Goal: Transaction & Acquisition: Purchase product/service

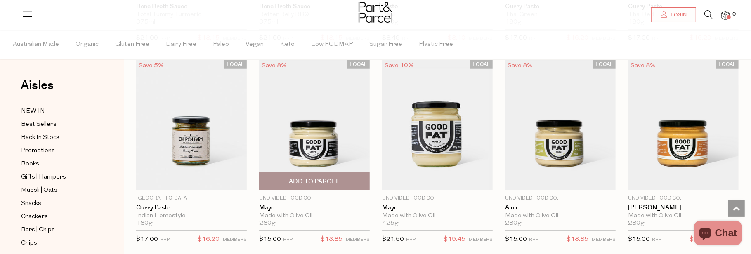
scroll to position [660, 0]
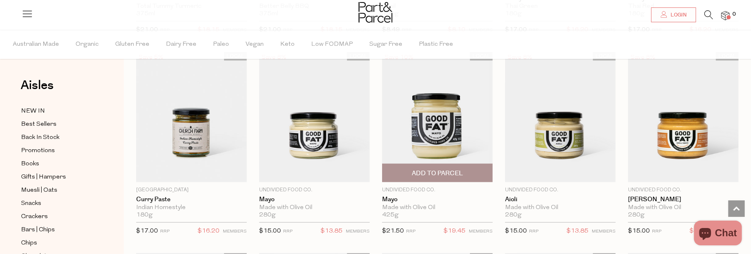
click at [446, 170] on span "Add To Parcel" at bounding box center [437, 173] width 51 height 9
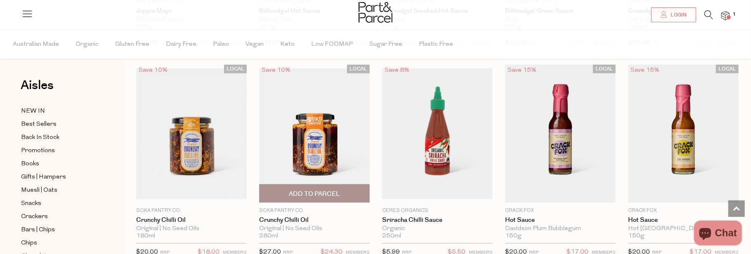
scroll to position [1073, 0]
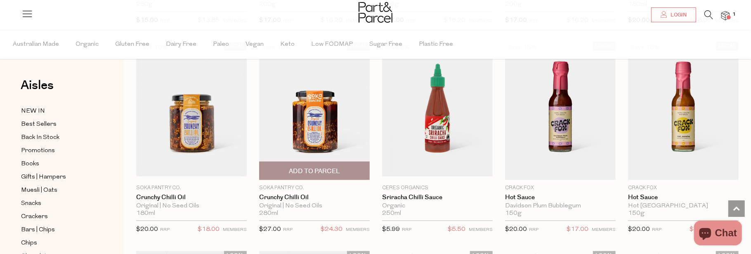
click at [295, 167] on span "Add To Parcel" at bounding box center [314, 171] width 51 height 9
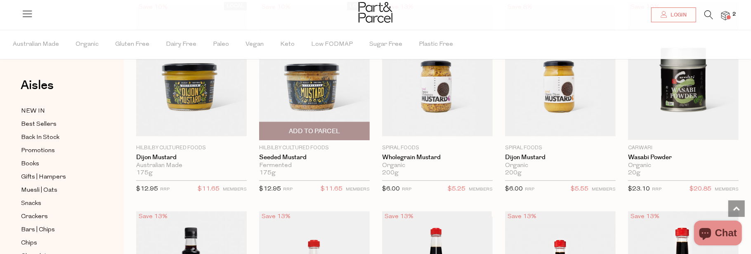
scroll to position [1857, 0]
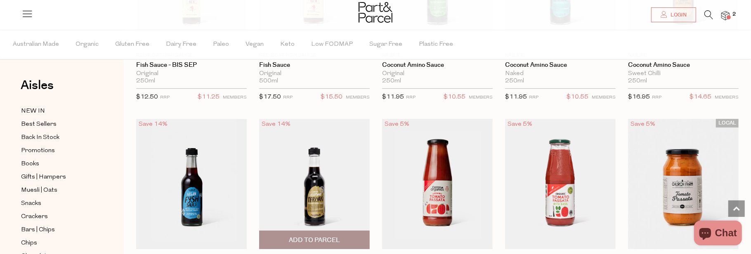
scroll to position [2311, 0]
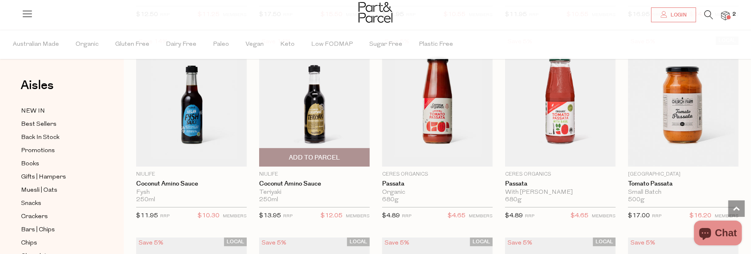
click at [310, 157] on span "Add To Parcel" at bounding box center [315, 158] width 106 height 18
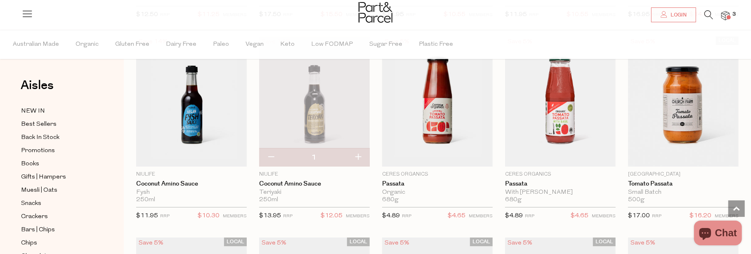
click at [359, 151] on button "button" at bounding box center [358, 158] width 24 height 18
type input "2"
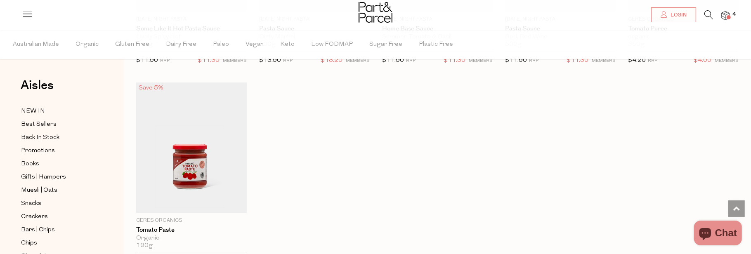
scroll to position [2682, 0]
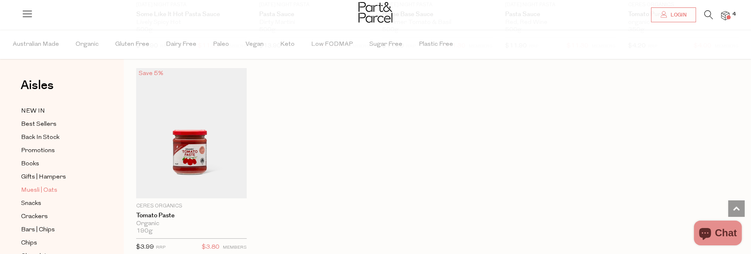
click at [38, 189] on span "Muesli | Oats" at bounding box center [39, 191] width 36 height 10
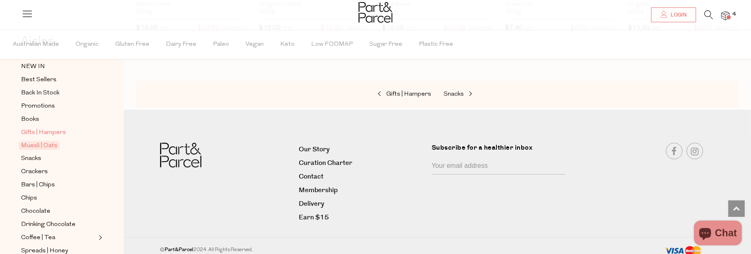
scroll to position [83, 0]
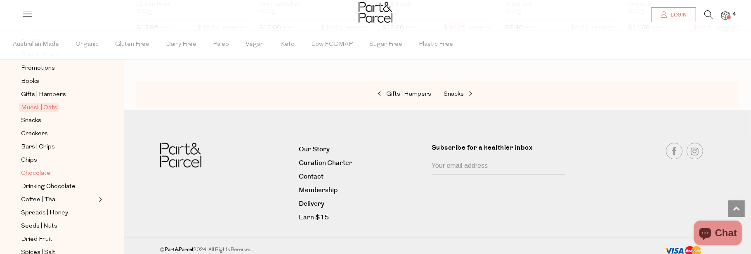
click at [49, 169] on span "Chocolate" at bounding box center [35, 174] width 29 height 10
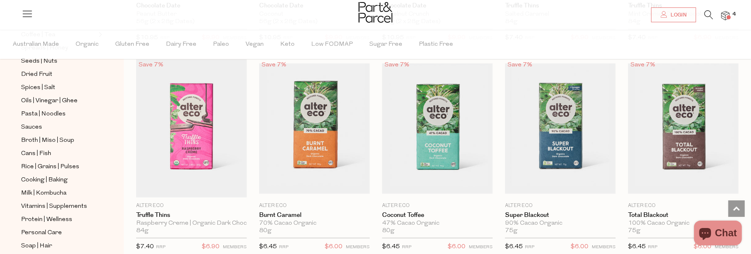
scroll to position [319, 0]
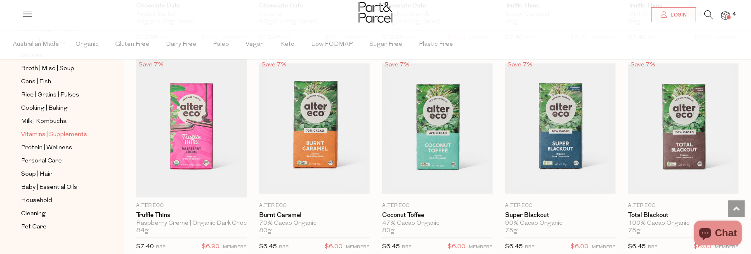
click at [82, 130] on span "Vitamins | Supplements" at bounding box center [54, 135] width 66 height 10
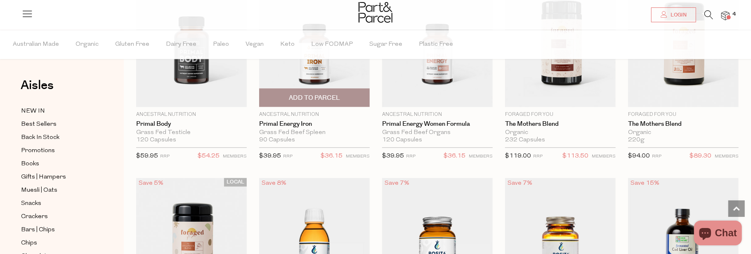
scroll to position [1651, 0]
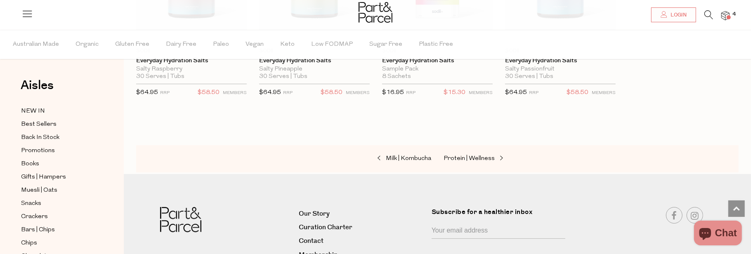
scroll to position [2476, 0]
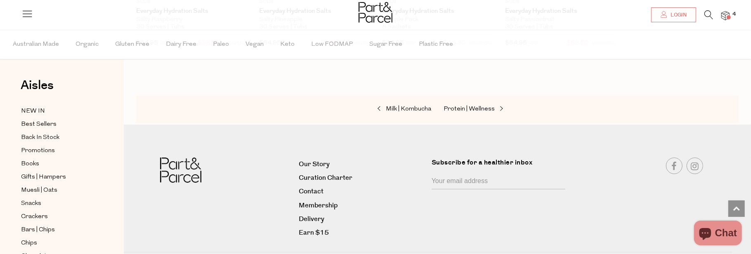
click at [437, 103] on div "Milk | Kombucha Protein | Wellness" at bounding box center [437, 109] width 603 height 27
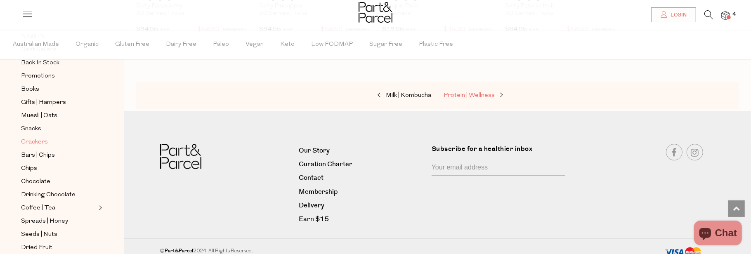
scroll to position [83, 0]
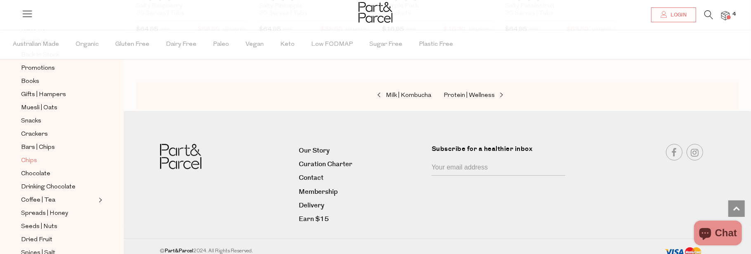
click at [34, 158] on span "Chips" at bounding box center [29, 161] width 16 height 10
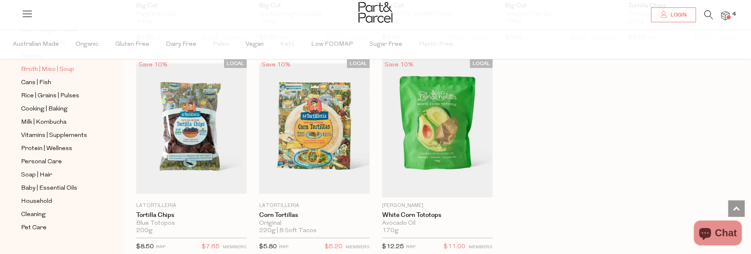
scroll to position [319, 0]
click at [35, 170] on span "Soap | Hair" at bounding box center [36, 175] width 31 height 10
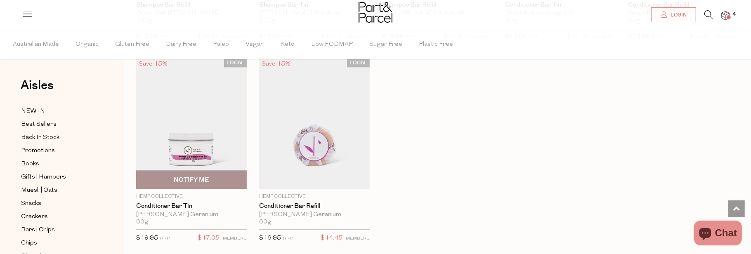
scroll to position [1898, 0]
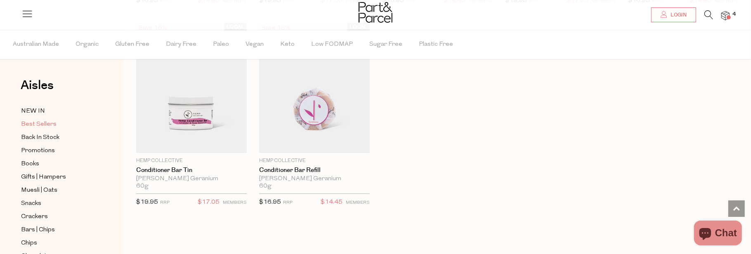
click at [52, 123] on span "Best Sellers" at bounding box center [38, 125] width 35 height 10
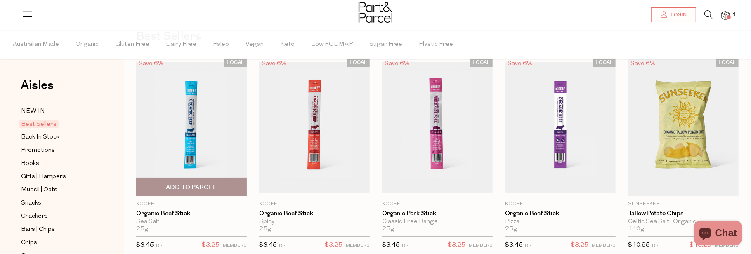
scroll to position [41, 0]
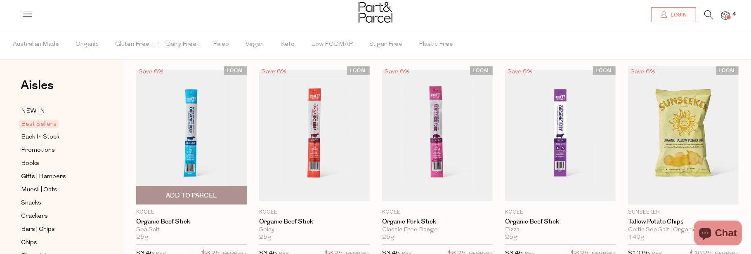
click at [209, 192] on span "Add To Parcel" at bounding box center [191, 195] width 51 height 9
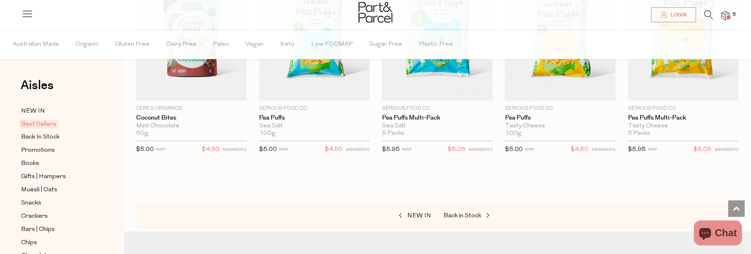
scroll to position [1609, 0]
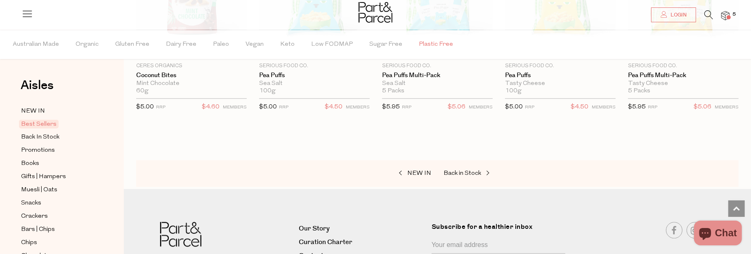
click at [437, 48] on span "Plastic Free" at bounding box center [436, 44] width 34 height 29
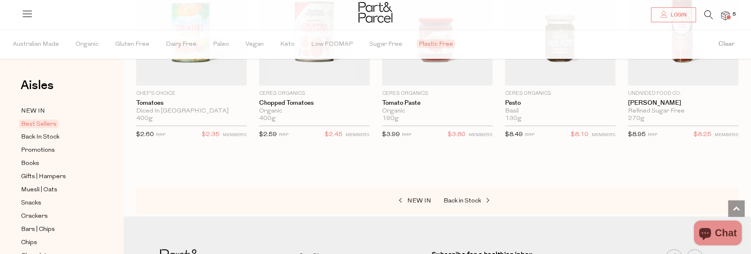
scroll to position [825, 0]
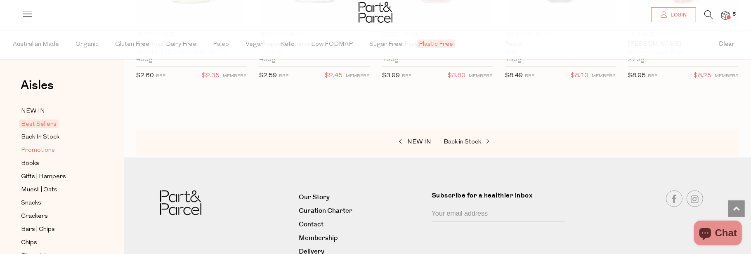
click at [51, 146] on span "Promotions" at bounding box center [38, 151] width 34 height 10
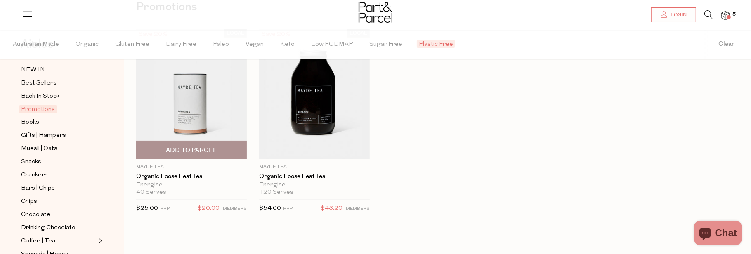
scroll to position [83, 0]
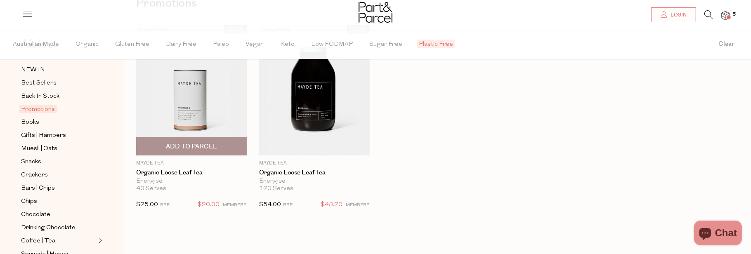
click at [185, 116] on img at bounding box center [191, 90] width 111 height 130
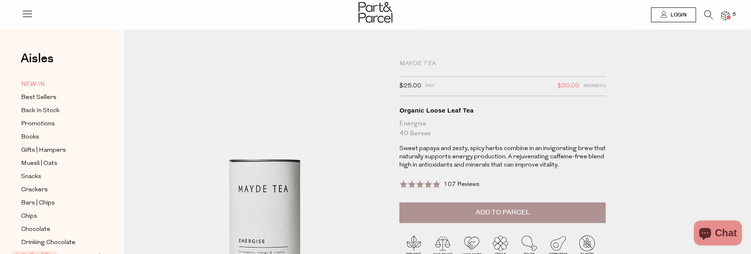
click at [43, 80] on span "NEW IN" at bounding box center [33, 85] width 24 height 10
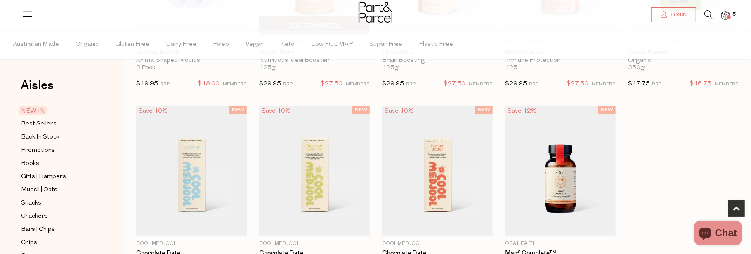
scroll to position [495, 0]
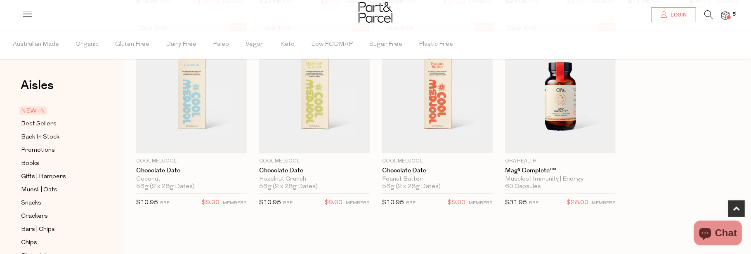
click at [729, 19] on span at bounding box center [729, 17] width 4 height 4
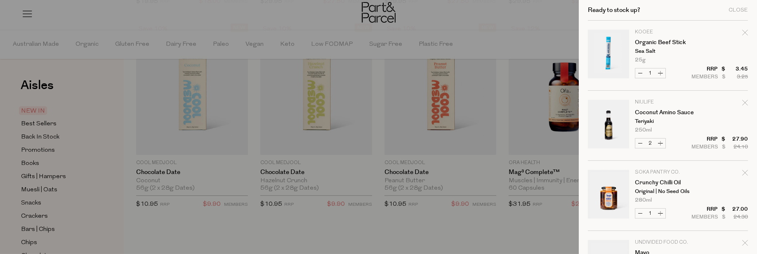
scroll to position [83, 0]
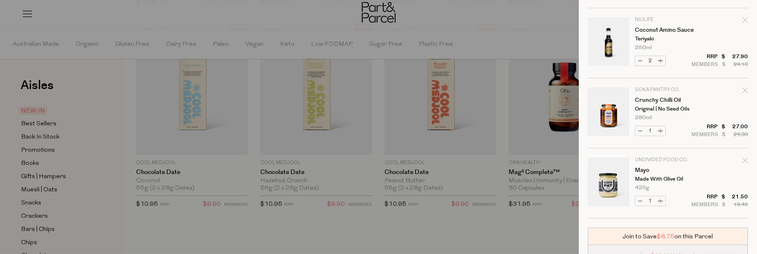
click at [659, 130] on button "Increase Crunchy Chilli Oil" at bounding box center [661, 130] width 10 height 9
type input "2"
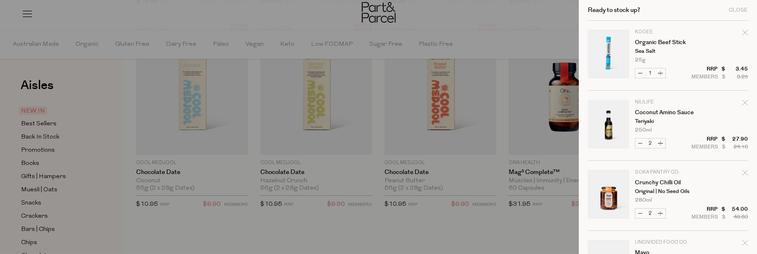
click at [660, 73] on button "Increase Organic Beef Stick" at bounding box center [661, 73] width 10 height 9
type input "2"
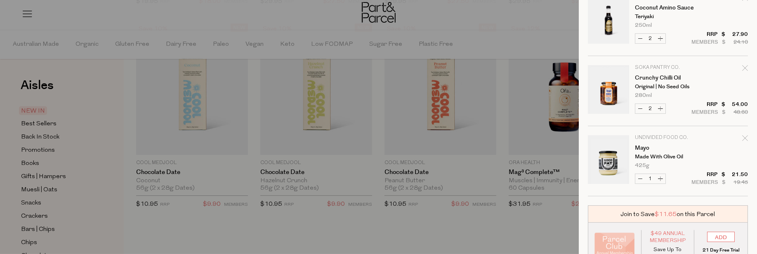
scroll to position [165, 0]
